Goal: Obtain resource: Obtain resource

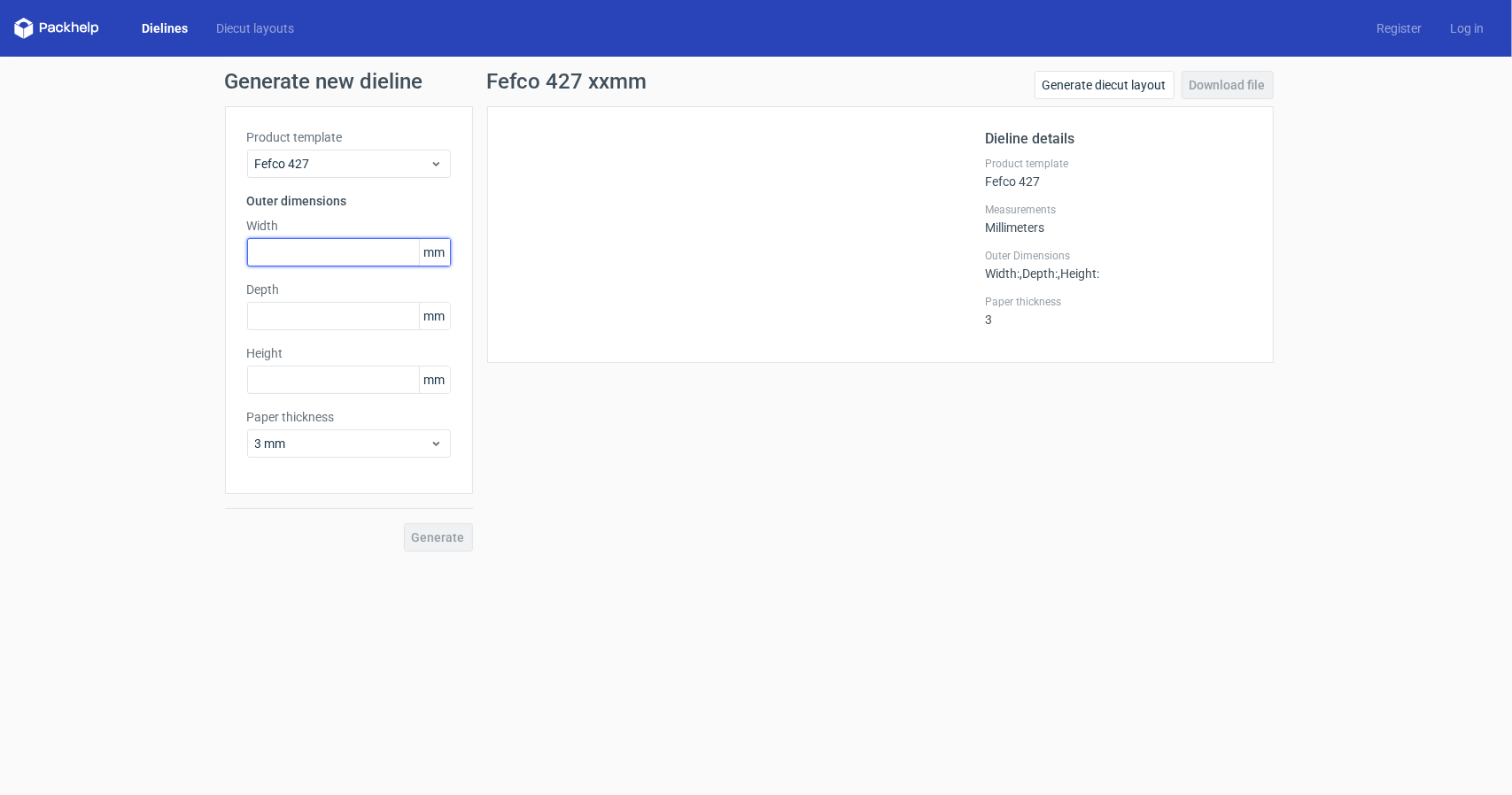
click at [337, 252] on input "text" at bounding box center [348, 253] width 204 height 29
click at [433, 254] on span "mm" at bounding box center [434, 253] width 31 height 27
click at [367, 446] on span "3 mm" at bounding box center [343, 444] width 175 height 17
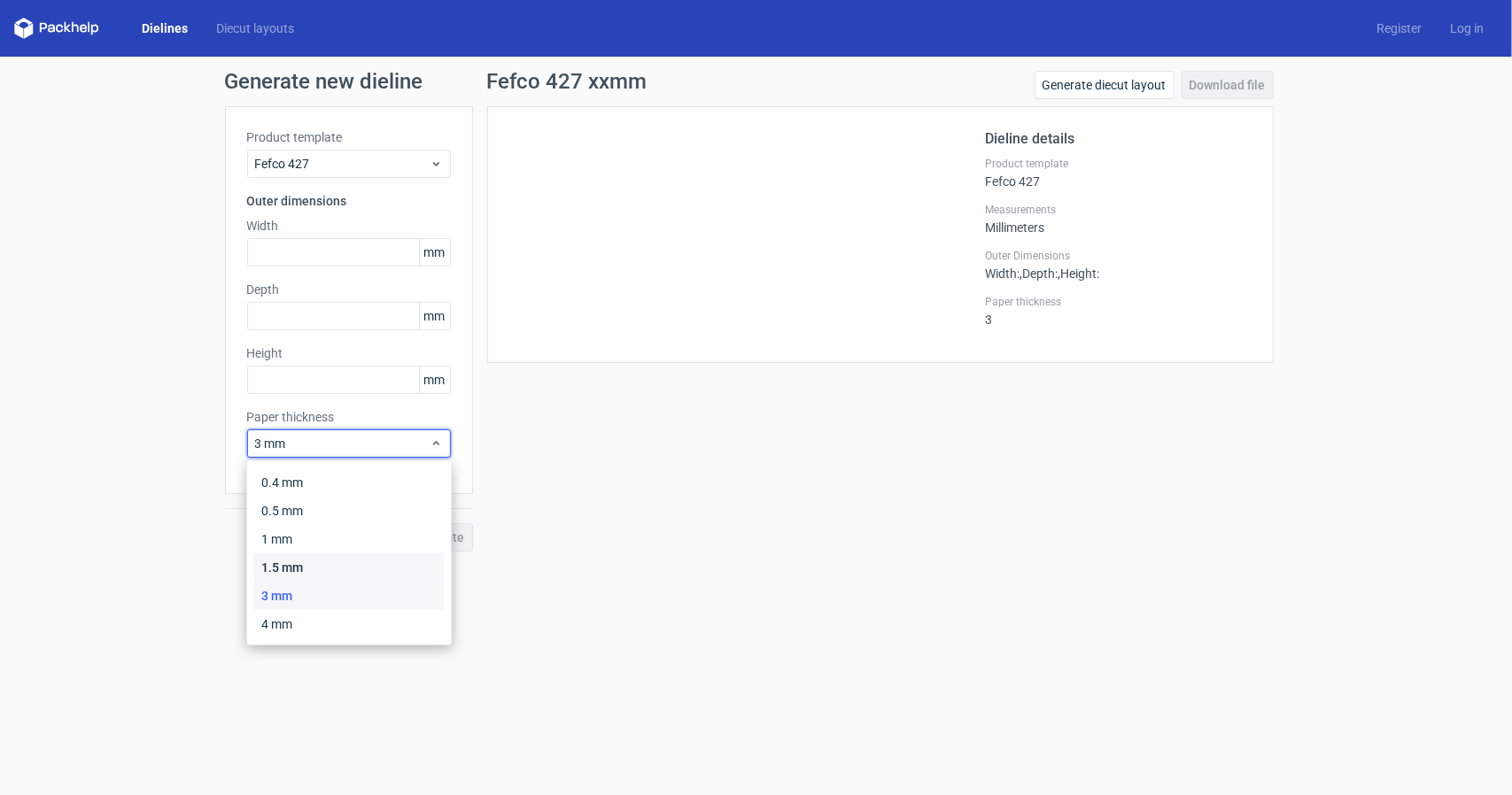
click at [270, 570] on div "1.5 mm" at bounding box center [349, 568] width 190 height 29
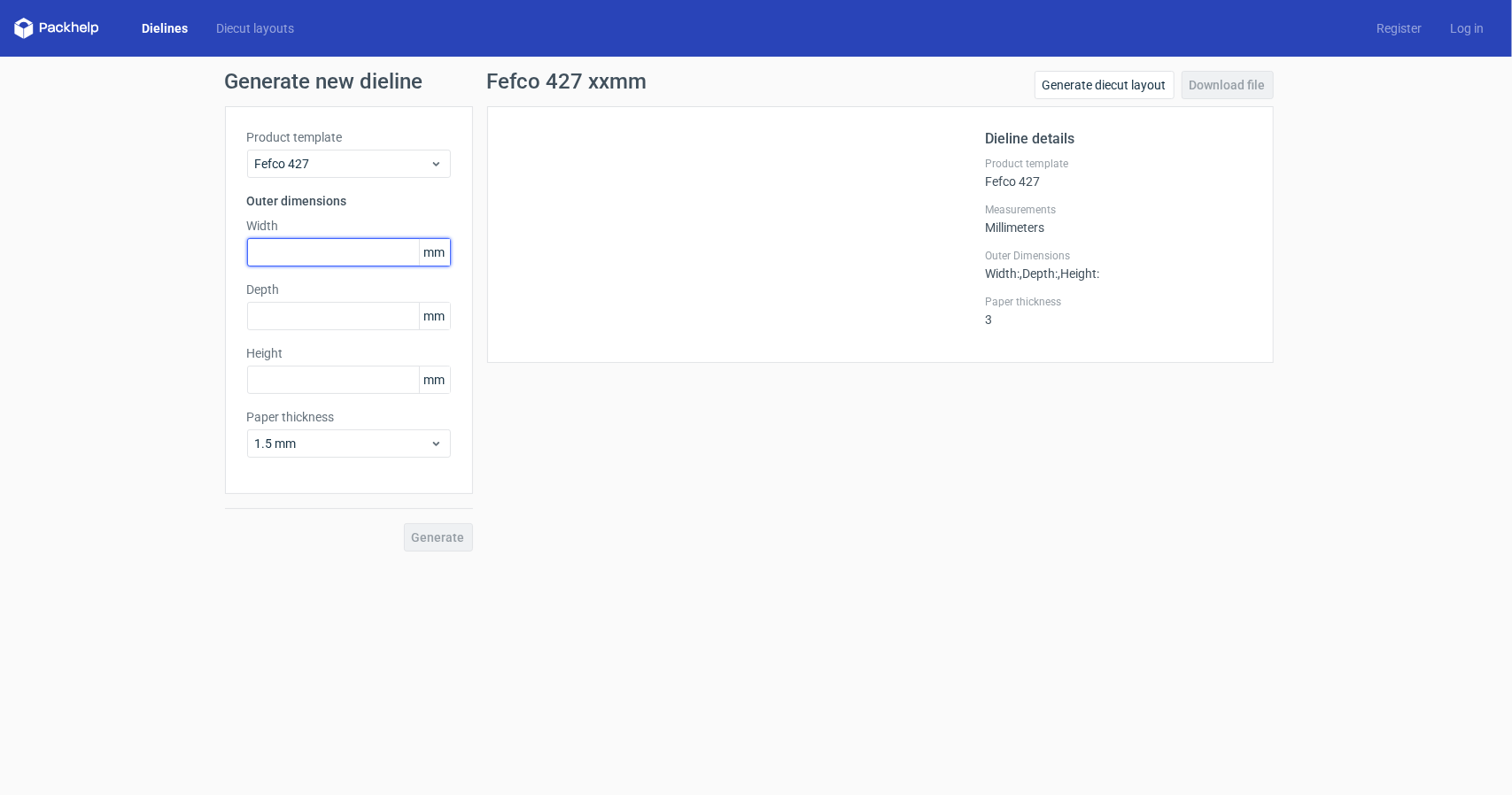
click at [343, 256] on input "text" at bounding box center [348, 253] width 204 height 29
click at [528, 433] on div "Fefco 427 xxmm Generate diecut layout Download file Dieline details Product tem…" at bounding box center [880, 311] width 815 height 481
click at [329, 247] on input "text" at bounding box center [348, 253] width 204 height 29
click at [444, 162] on div "Fefco 427" at bounding box center [348, 164] width 204 height 29
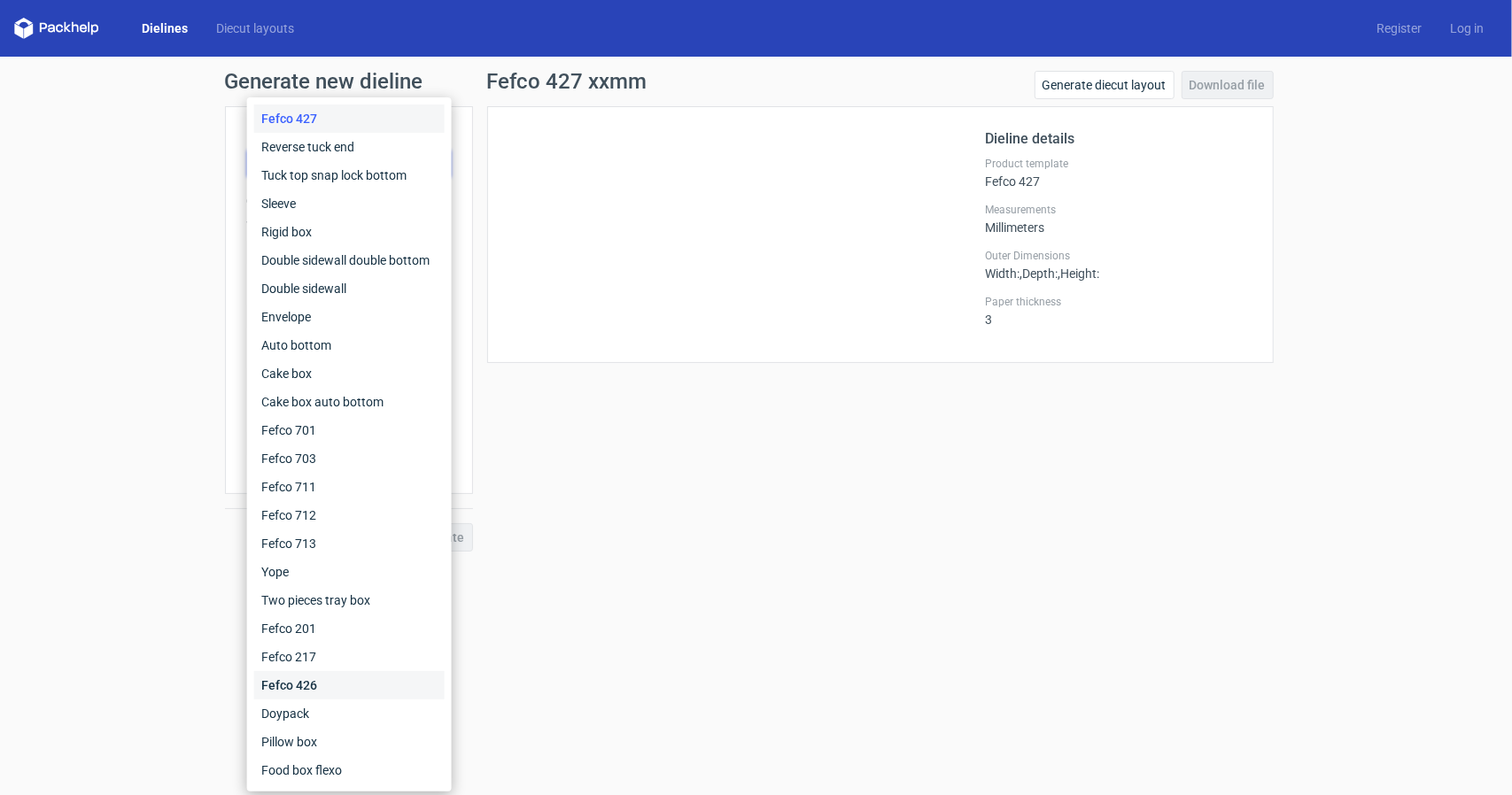
click at [321, 683] on div "Fefco 426" at bounding box center [349, 686] width 190 height 29
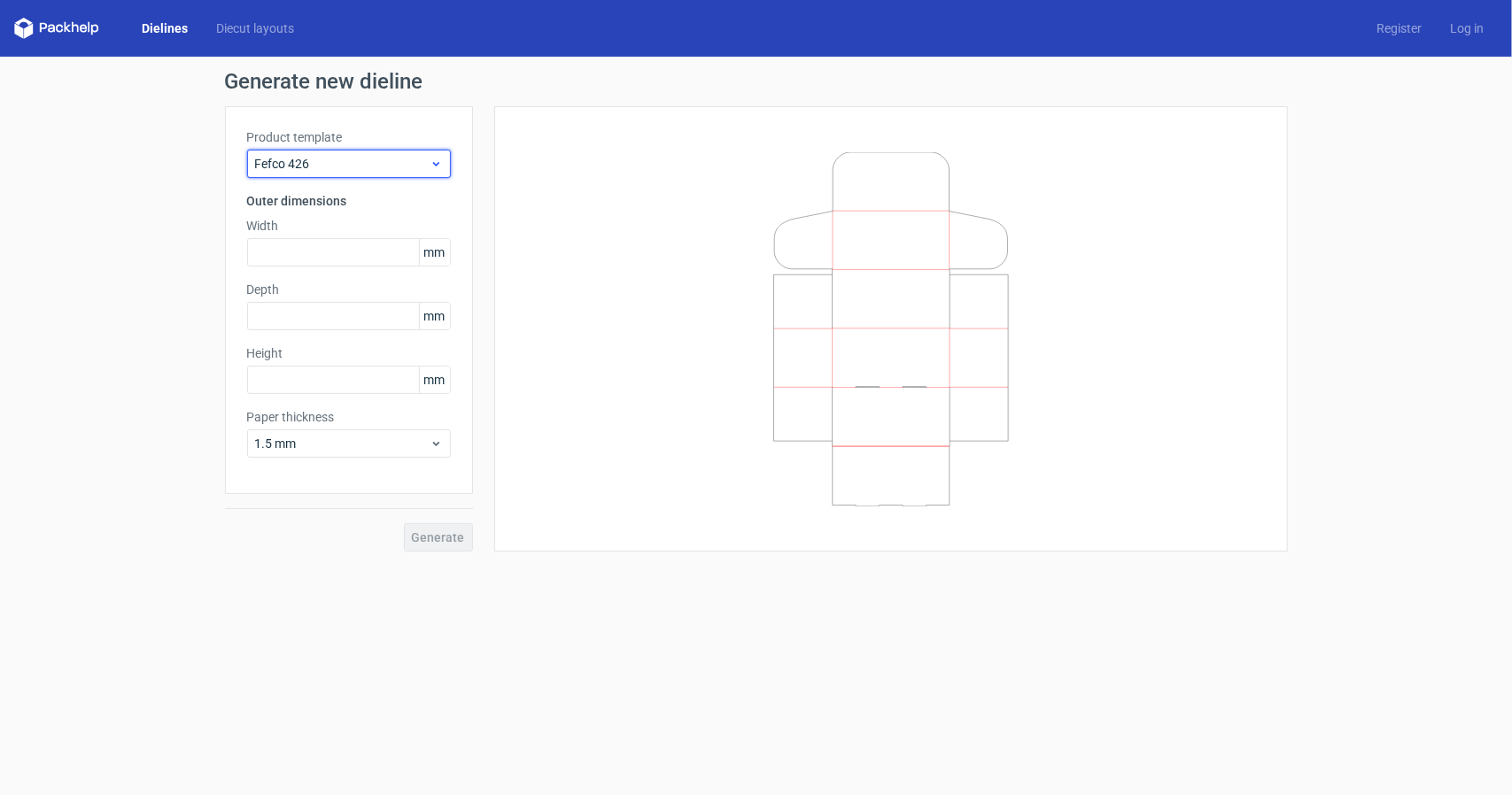
click at [438, 162] on icon at bounding box center [436, 163] width 13 height 14
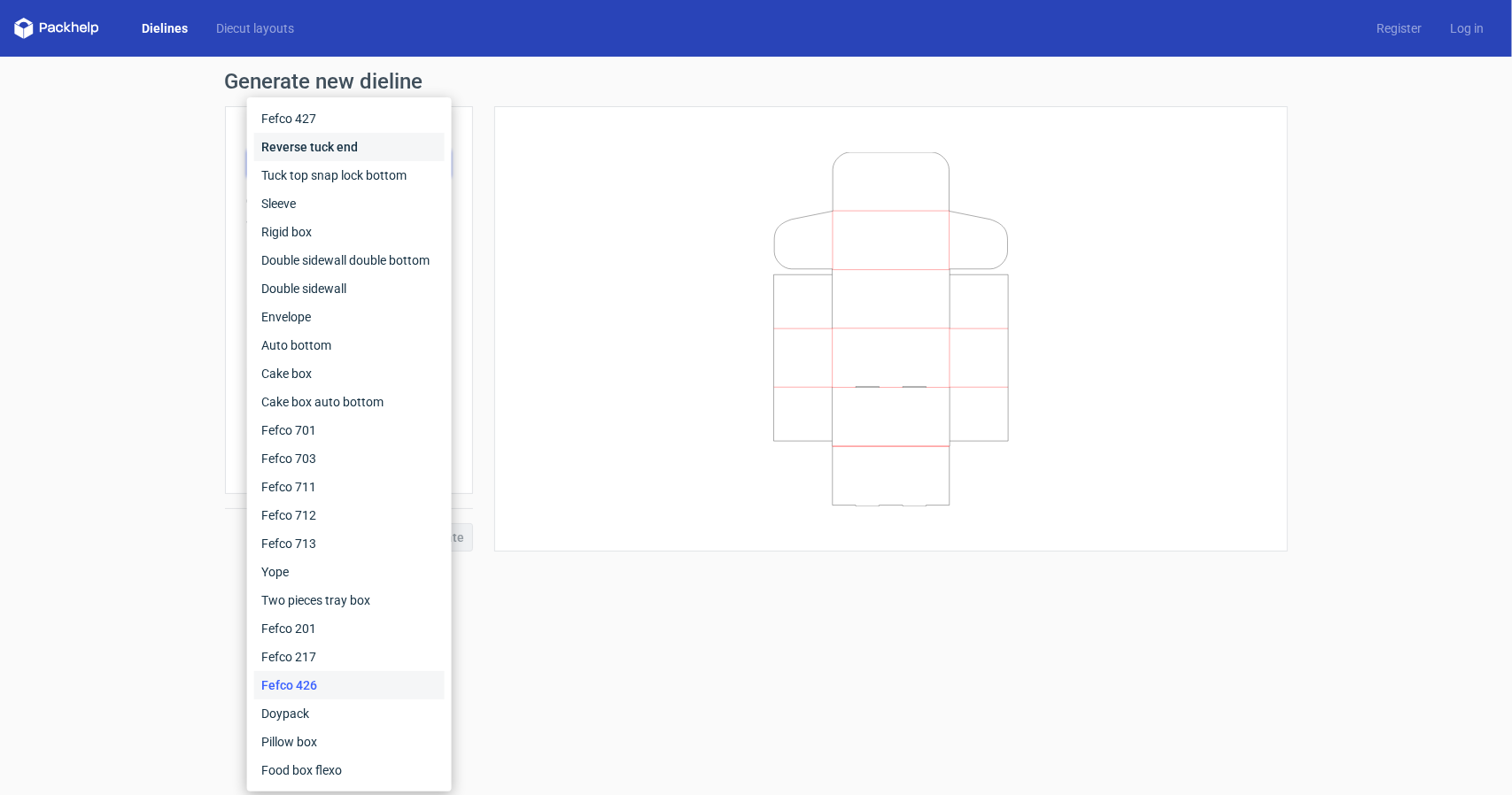
click at [360, 146] on div "Reverse tuck end" at bounding box center [349, 147] width 190 height 29
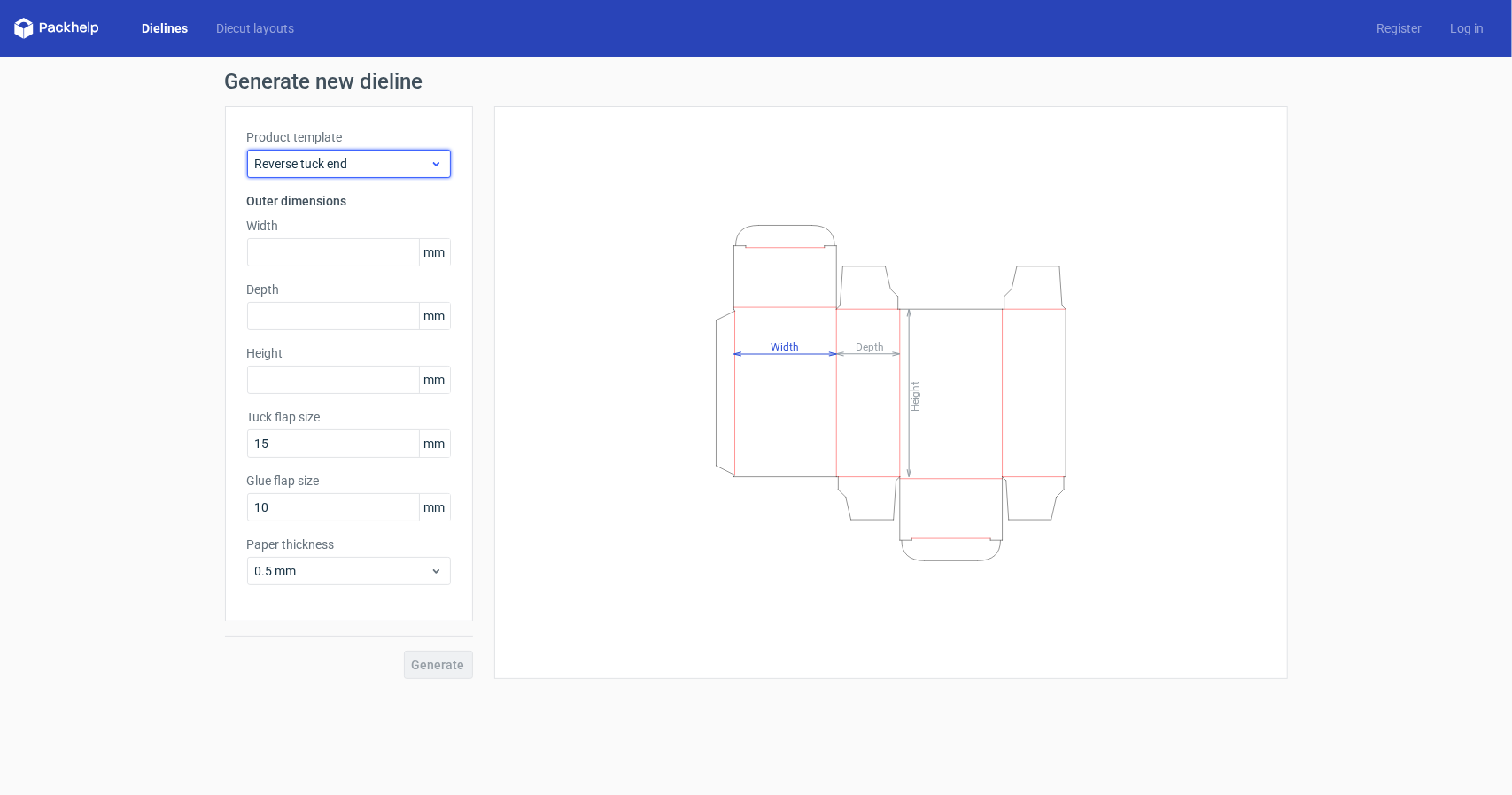
click at [411, 167] on span "Reverse tuck end" at bounding box center [343, 163] width 175 height 17
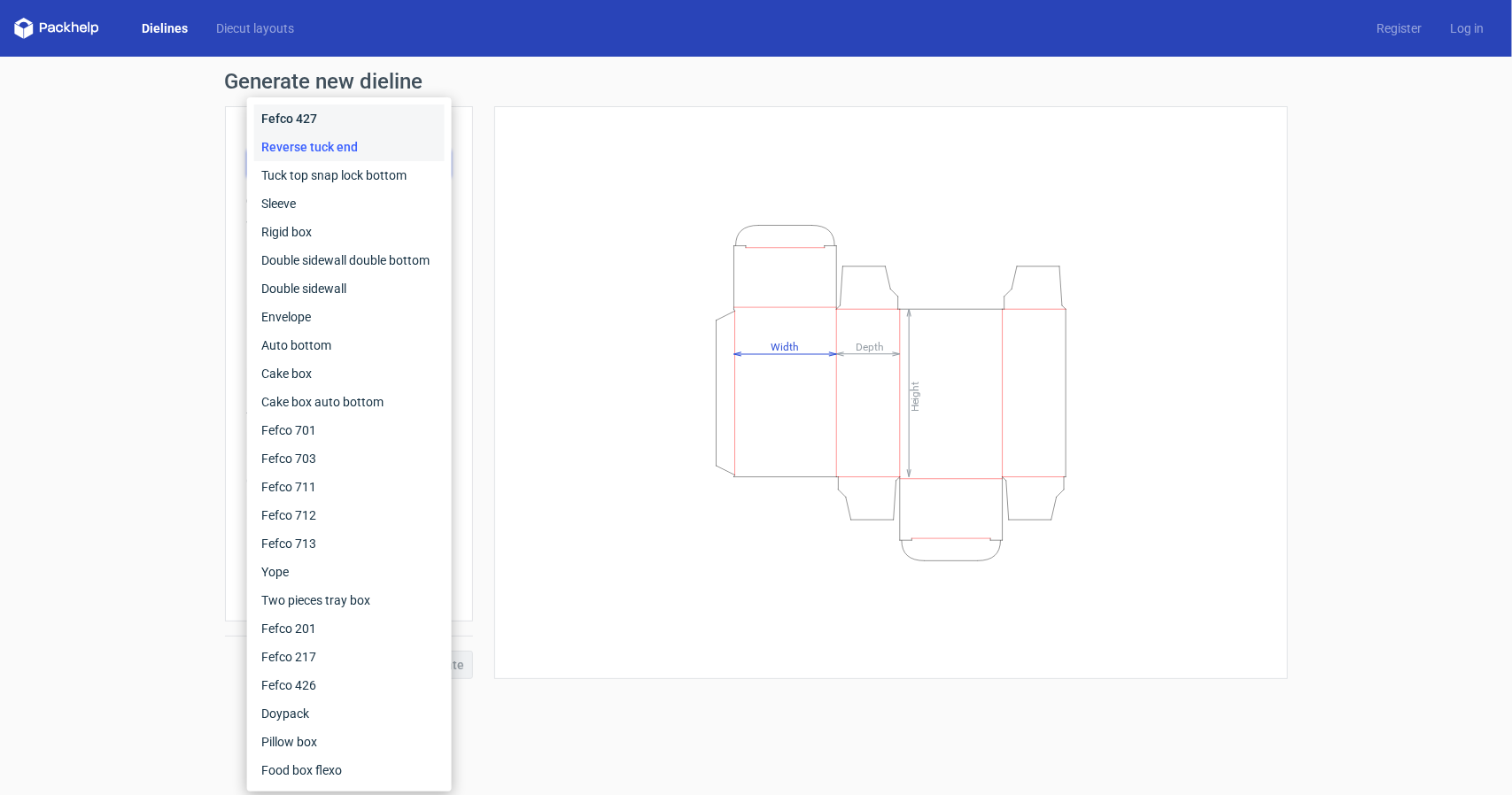
click at [302, 115] on div "Fefco 427" at bounding box center [349, 119] width 190 height 29
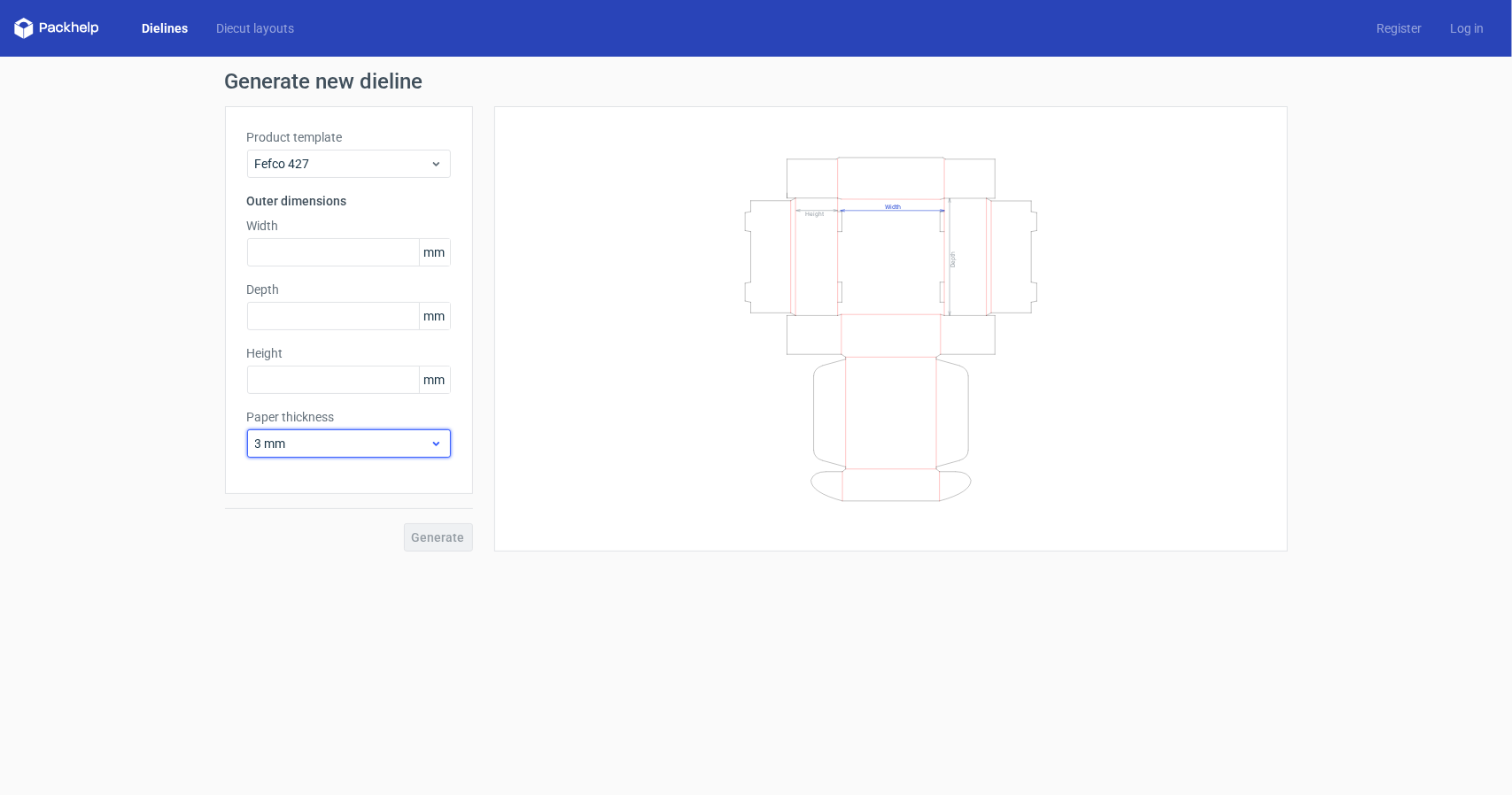
click at [294, 440] on span "3 mm" at bounding box center [343, 444] width 175 height 17
click at [292, 566] on div "1.5 mm" at bounding box center [349, 568] width 190 height 29
click at [272, 550] on div "Generate" at bounding box center [348, 523] width 248 height 58
click at [323, 247] on input "text" at bounding box center [348, 253] width 204 height 29
click at [289, 379] on input "text" at bounding box center [348, 380] width 204 height 29
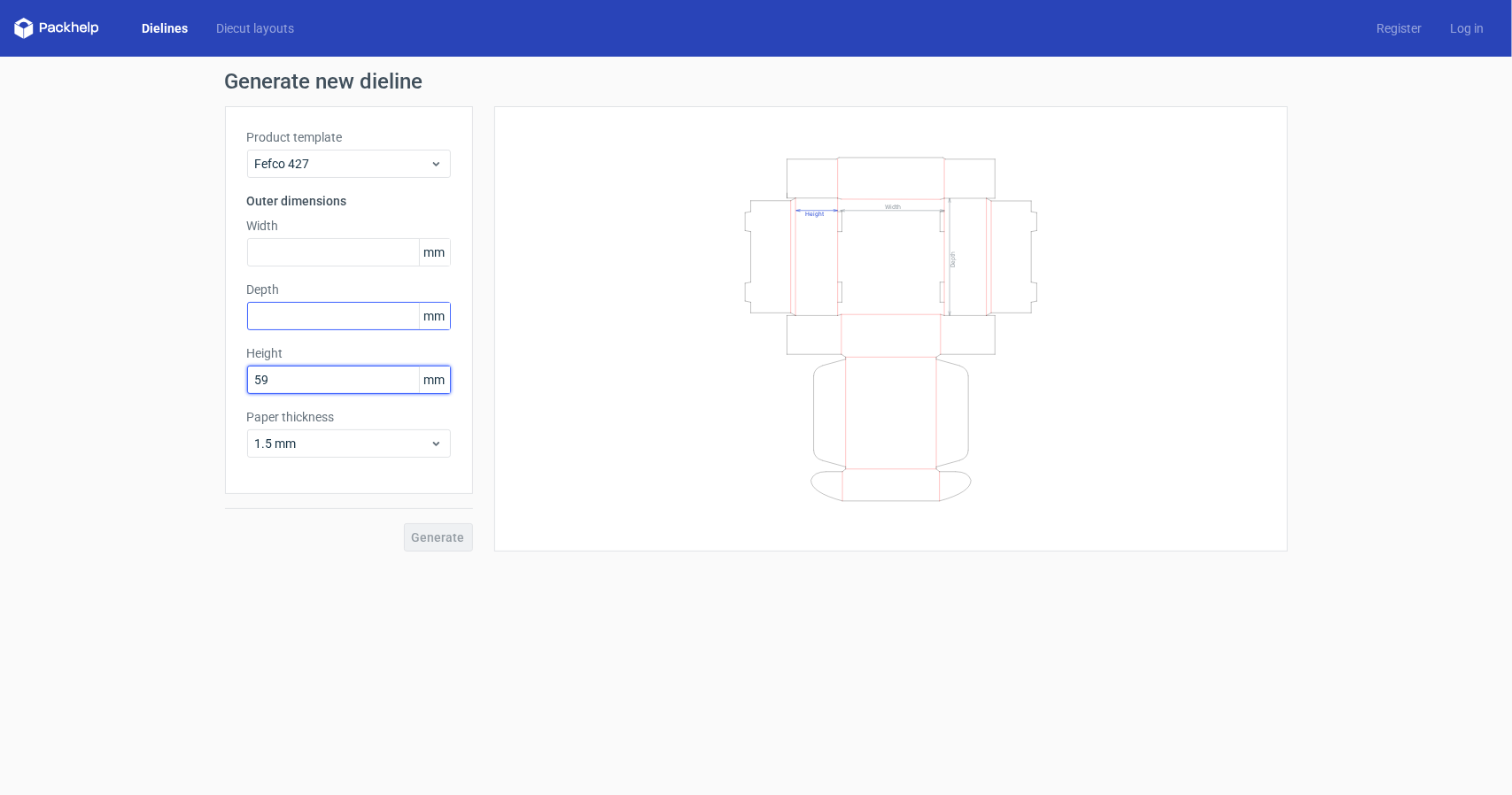
type input "59"
click at [371, 321] on input "text" at bounding box center [348, 317] width 204 height 29
click at [335, 313] on input "77" at bounding box center [348, 317] width 204 height 29
type input "77"
click at [319, 248] on input "text" at bounding box center [348, 253] width 204 height 29
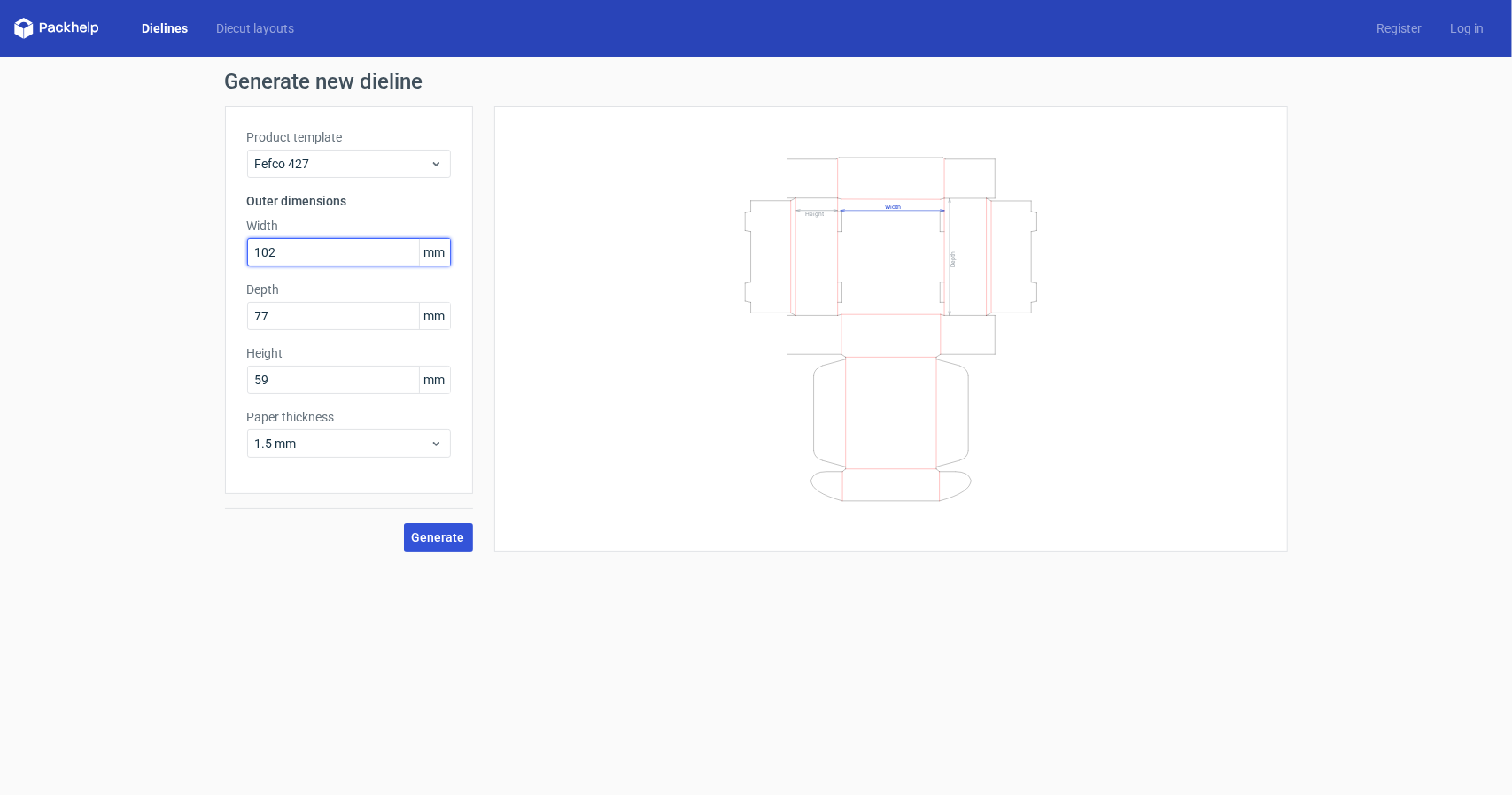
type input "102"
click at [439, 537] on span "Generate" at bounding box center [438, 537] width 53 height 12
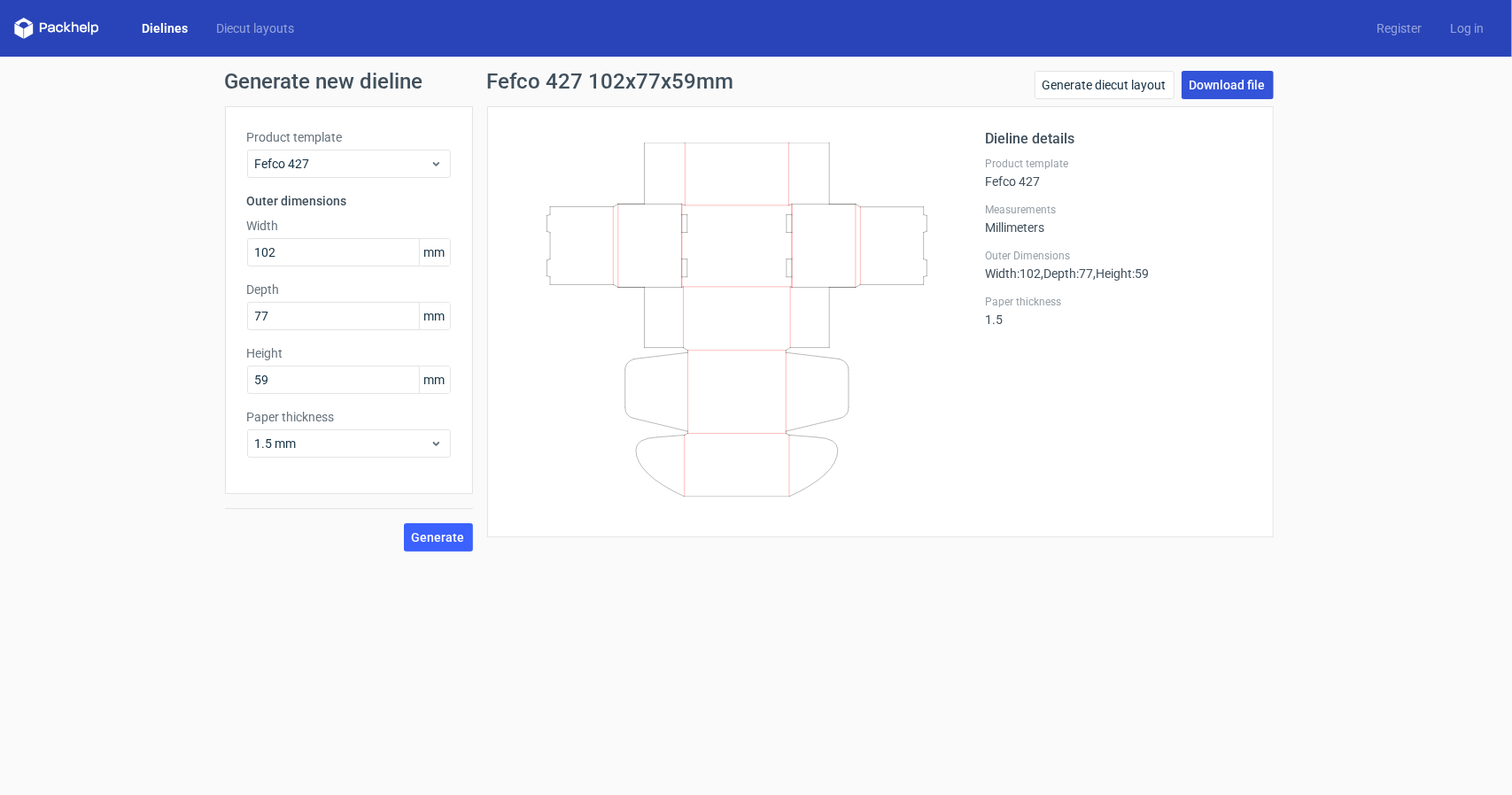
click at [1243, 86] on link "Download file" at bounding box center [1228, 85] width 92 height 29
click at [1120, 532] on div "Dieline details Product template Fefco 427 Measurements Millimeters Outer Dimen…" at bounding box center [879, 322] width 786 height 431
click at [517, 651] on form "Generate new dieline Product template Fefco 427 Outer dimensions Width 102 mm D…" at bounding box center [756, 425] width 1512 height 738
